Goal: Check status

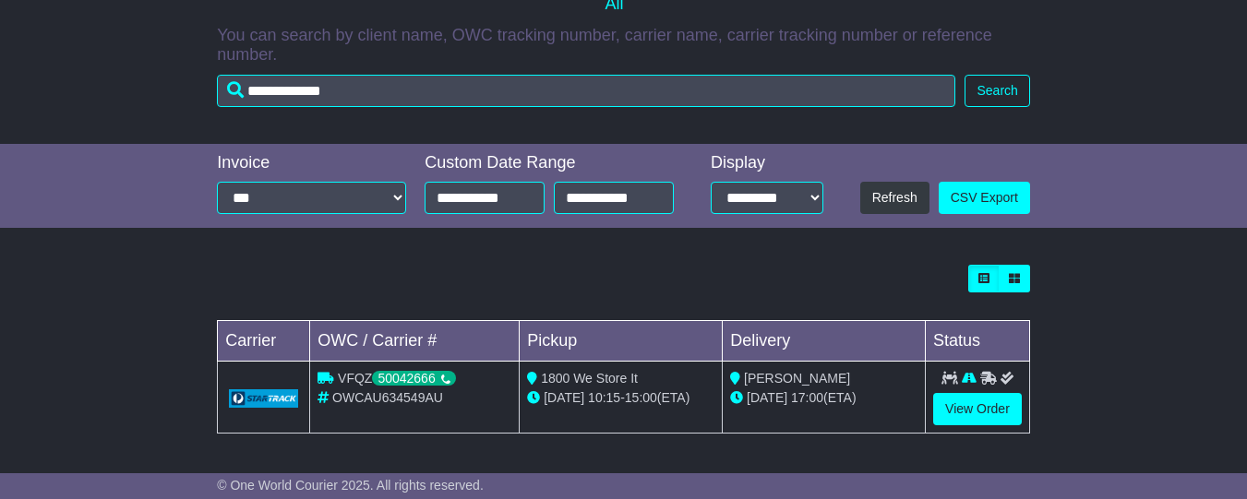
click at [1144, 377] on div "Loading... No bookings found Carrier OWC / Carrier # Pickup Delivery Status VFQ…" at bounding box center [623, 359] width 1247 height 207
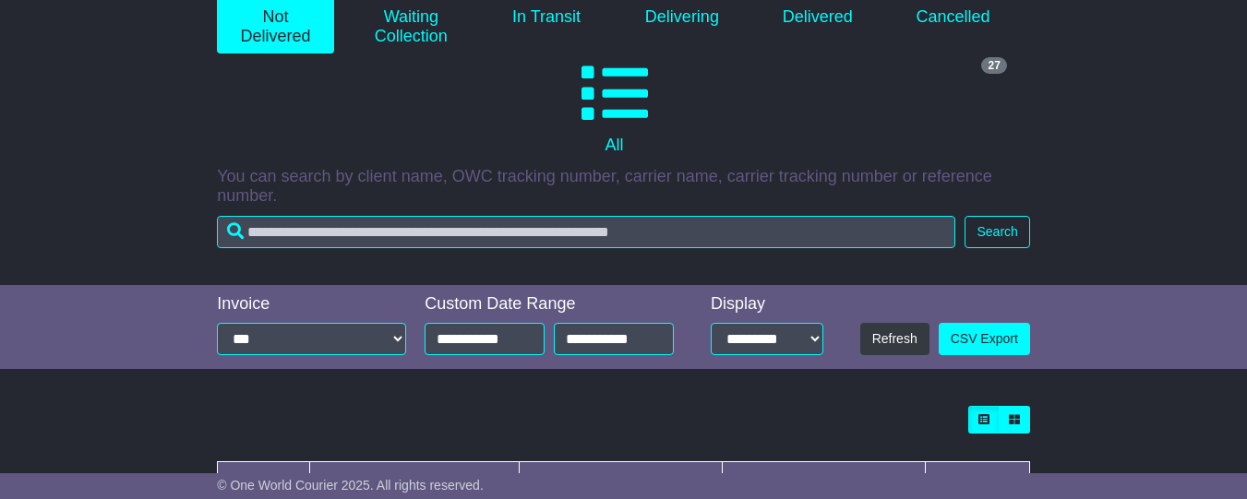
scroll to position [265, 0]
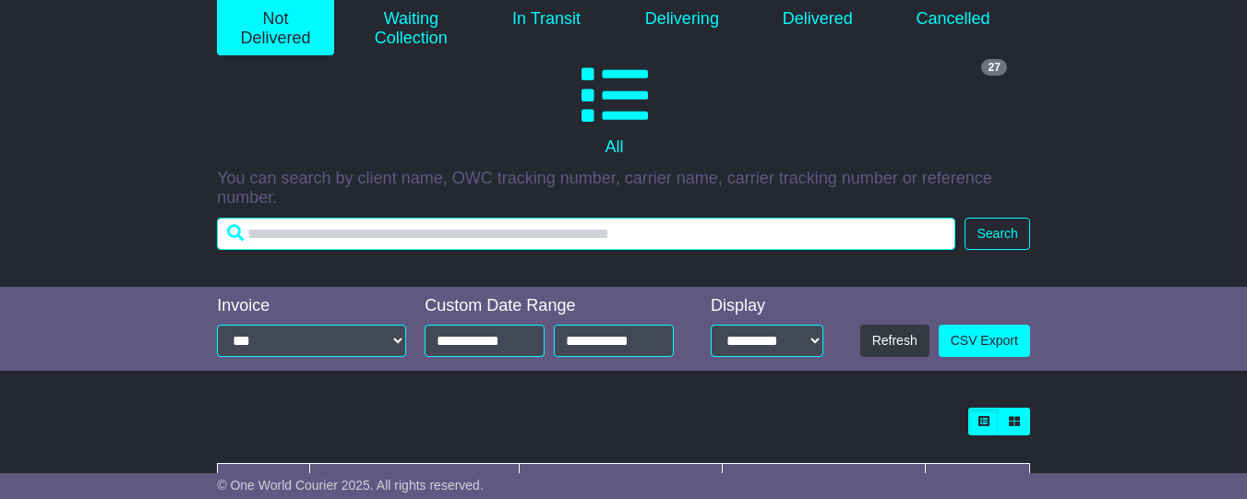
click at [345, 238] on input "text" at bounding box center [586, 234] width 738 height 32
paste input "**********"
type input "**********"
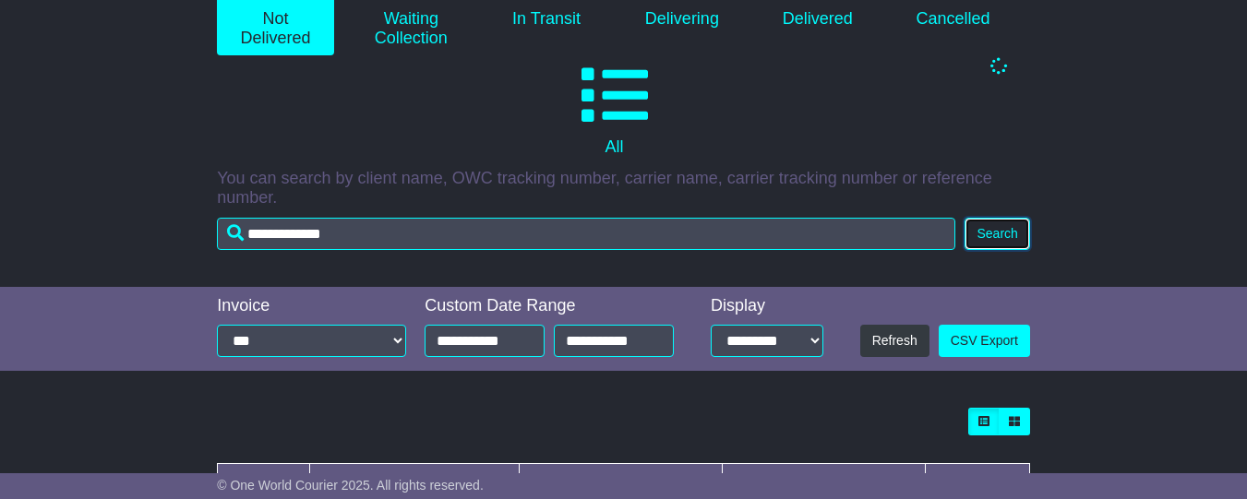
click at [996, 250] on button "Search" at bounding box center [996, 234] width 65 height 32
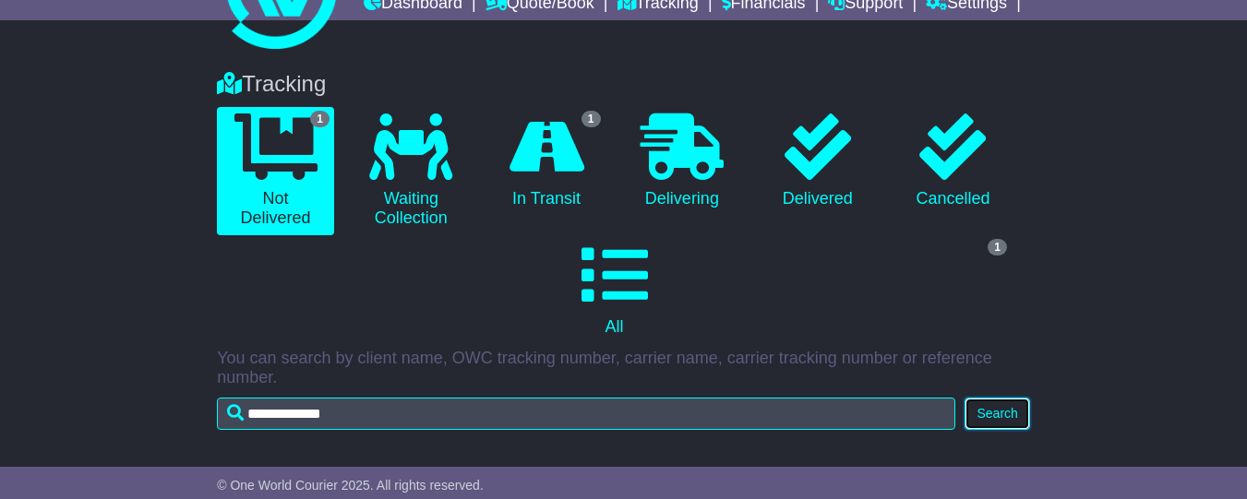
scroll to position [39, 0]
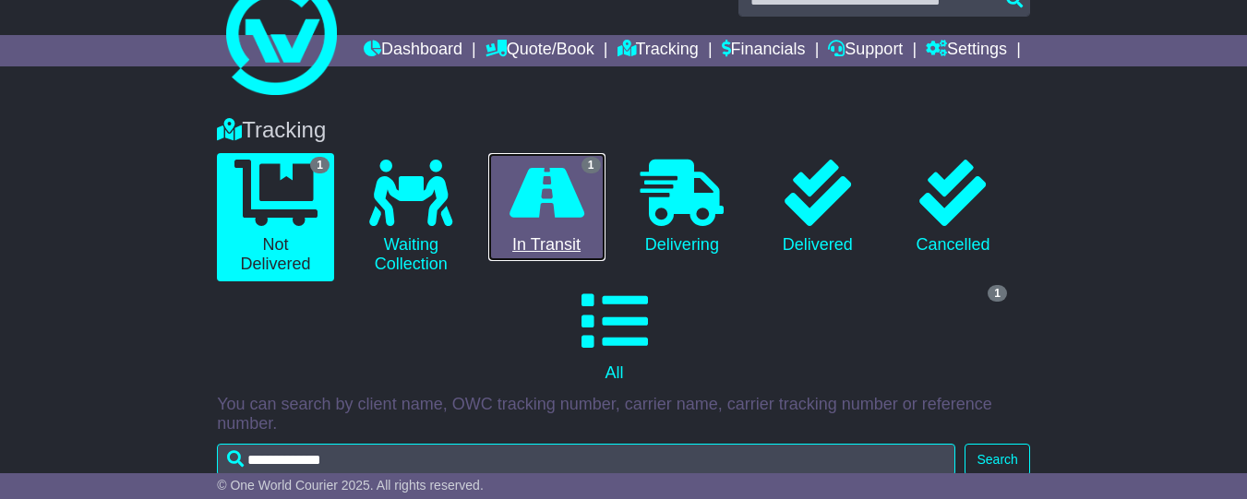
click at [521, 226] on icon at bounding box center [546, 193] width 75 height 66
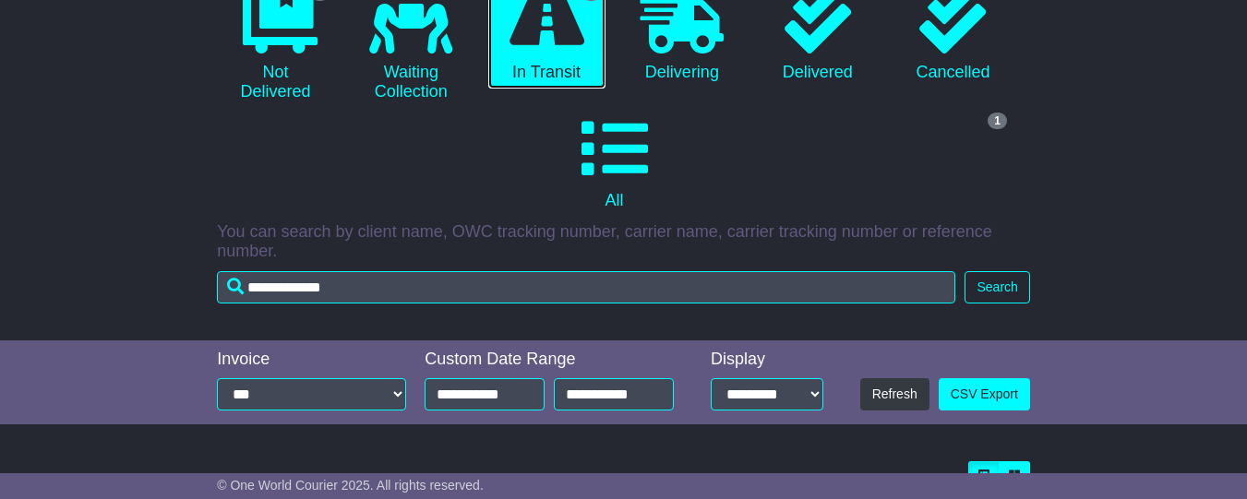
scroll to position [420, 0]
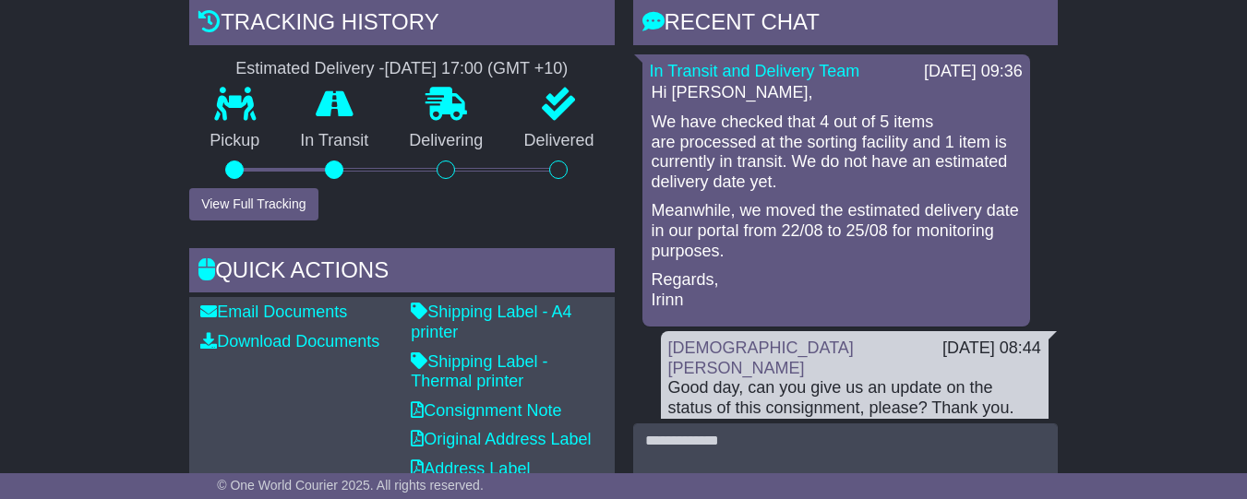
scroll to position [447, 0]
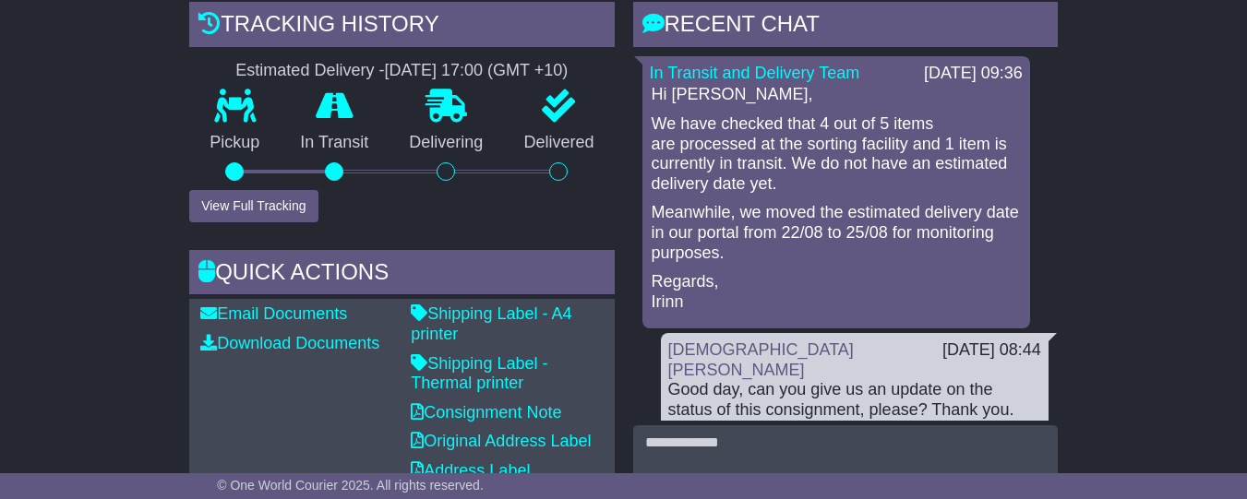
drag, startPoint x: 718, startPoint y: 266, endPoint x: 828, endPoint y: 266, distance: 109.8
click at [828, 263] on p "Meanwhile, we moved the estimated delivery date in our portal from 22/08 to 25/…" at bounding box center [836, 233] width 369 height 60
drag, startPoint x: 719, startPoint y: 266, endPoint x: 866, endPoint y: 266, distance: 146.7
click at [866, 263] on p "Meanwhile, we moved the estimated delivery date in our portal from 22/08 to 25/…" at bounding box center [836, 233] width 369 height 60
copy p "from 22/08 to 25/08"
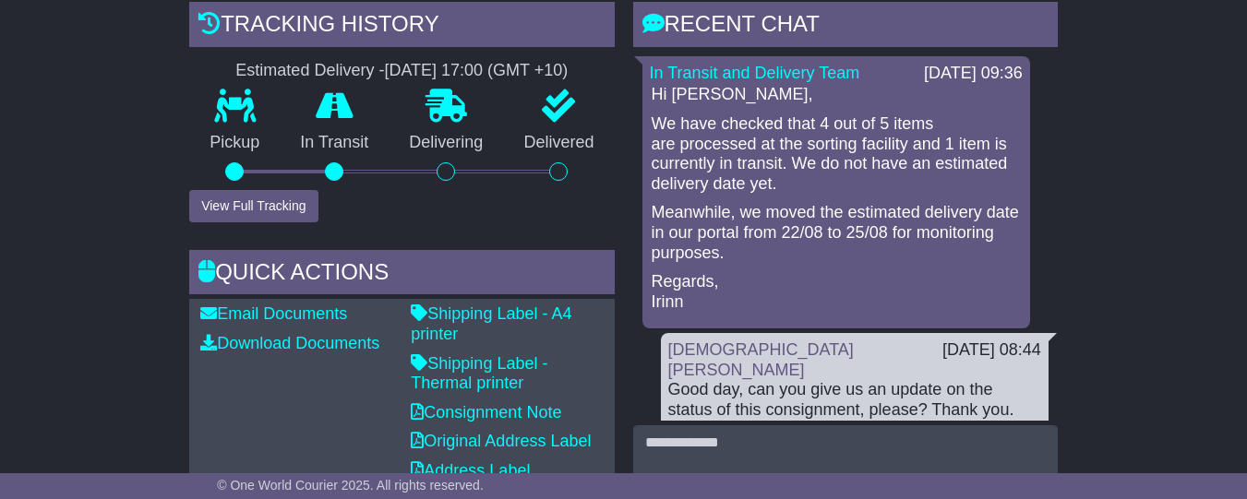
drag, startPoint x: 131, startPoint y: 256, endPoint x: 500, endPoint y: 204, distance: 372.8
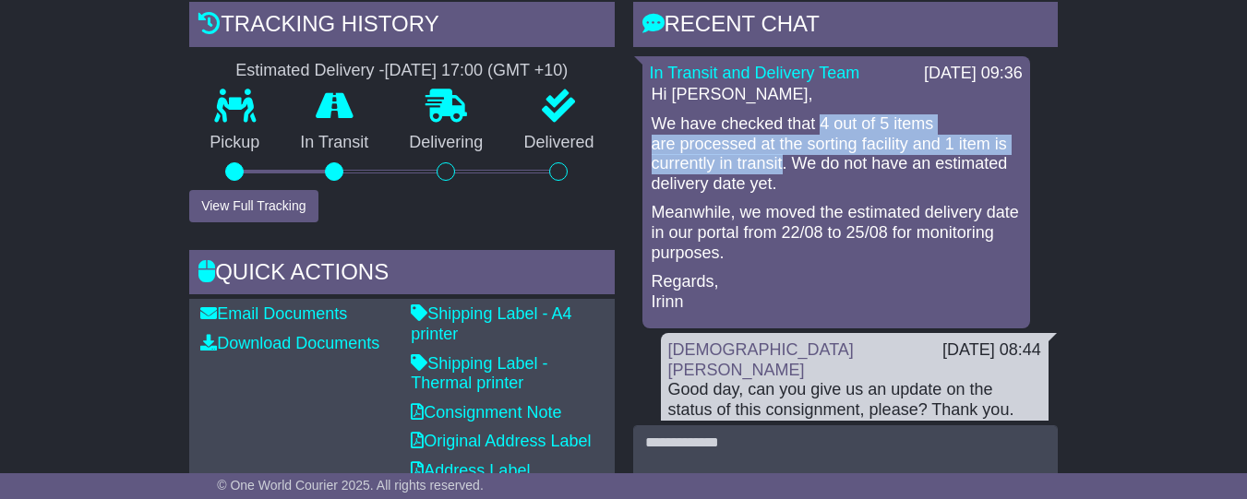
drag, startPoint x: 810, startPoint y: 155, endPoint x: 769, endPoint y: 197, distance: 58.7
click at [769, 194] on p "We have checked that 4 out of 5 items are processed at the sorting facility and…" at bounding box center [836, 153] width 369 height 79
copy p "4 out of 5 items are processed at the sorting facility and 1 item is currently …"
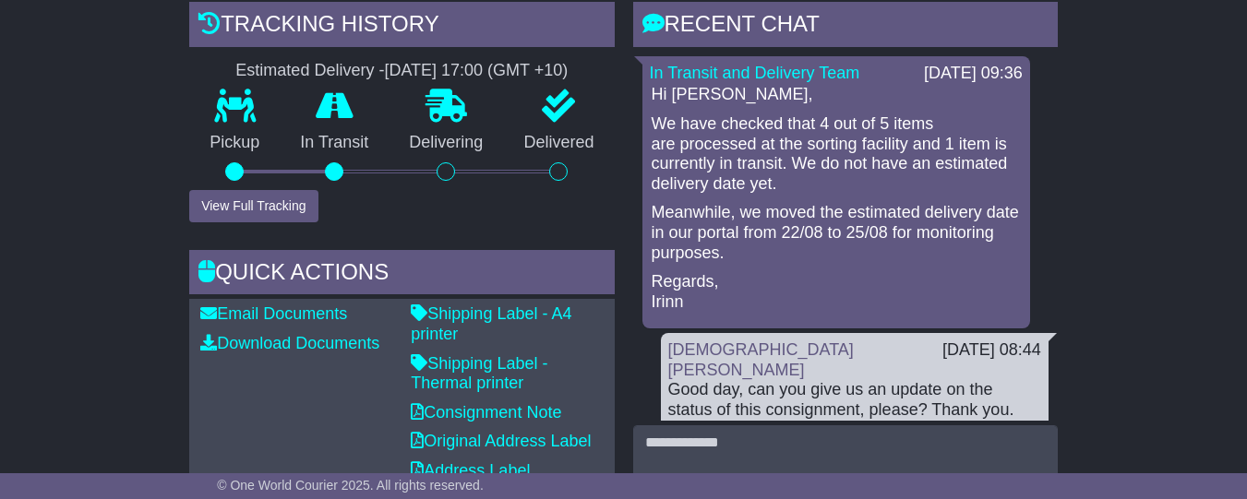
click at [836, 262] on p "Meanwhile, we moved the estimated delivery date in our portal from 22/08 to 25/…" at bounding box center [836, 233] width 369 height 60
drag, startPoint x: 717, startPoint y: 268, endPoint x: 864, endPoint y: 266, distance: 146.8
click at [864, 263] on p "Meanwhile, we moved the estimated delivery date in our portal from 22/08 to 25/…" at bounding box center [836, 233] width 369 height 60
copy p "from 22/08 to 25/08"
